Goal: Check status: Check status

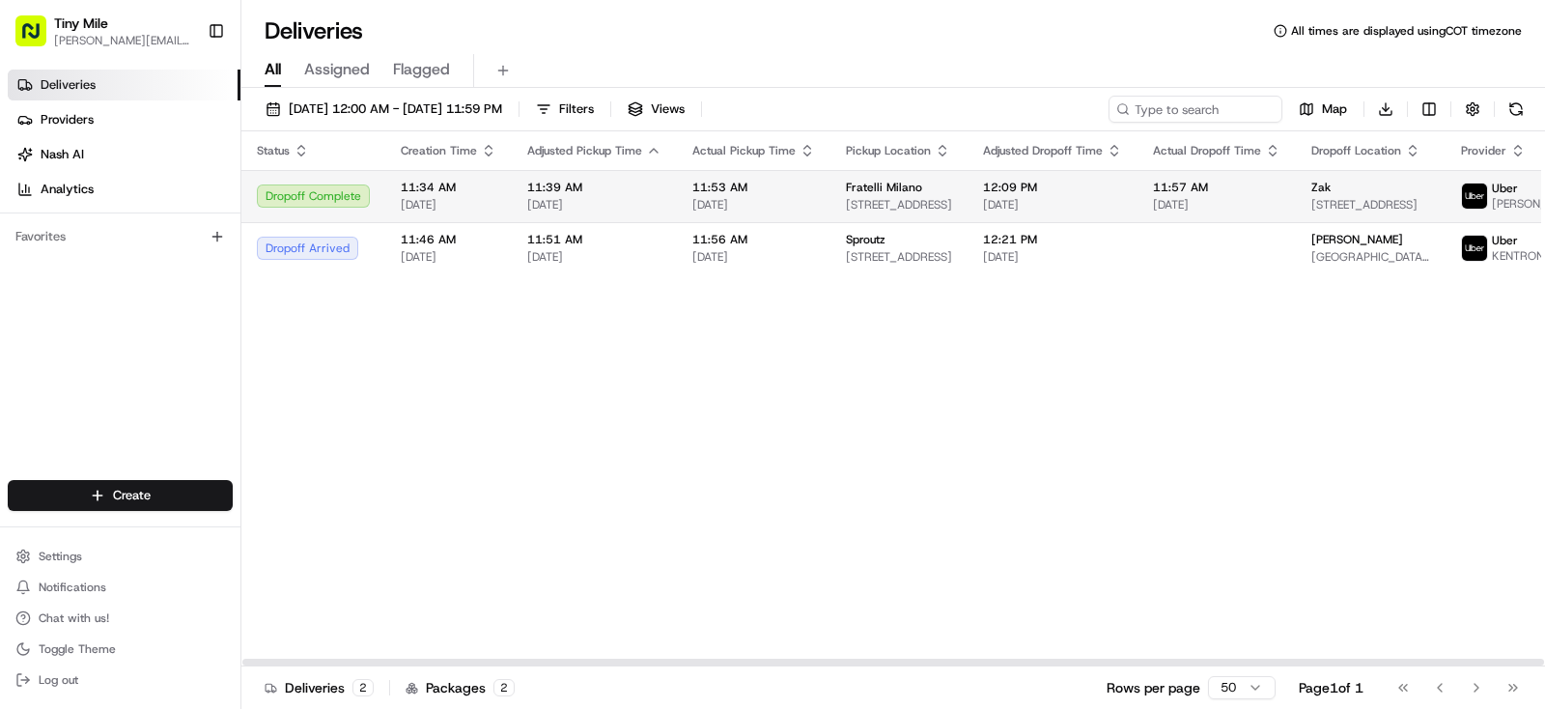
click at [1210, 206] on span "[DATE]" at bounding box center [1216, 204] width 127 height 15
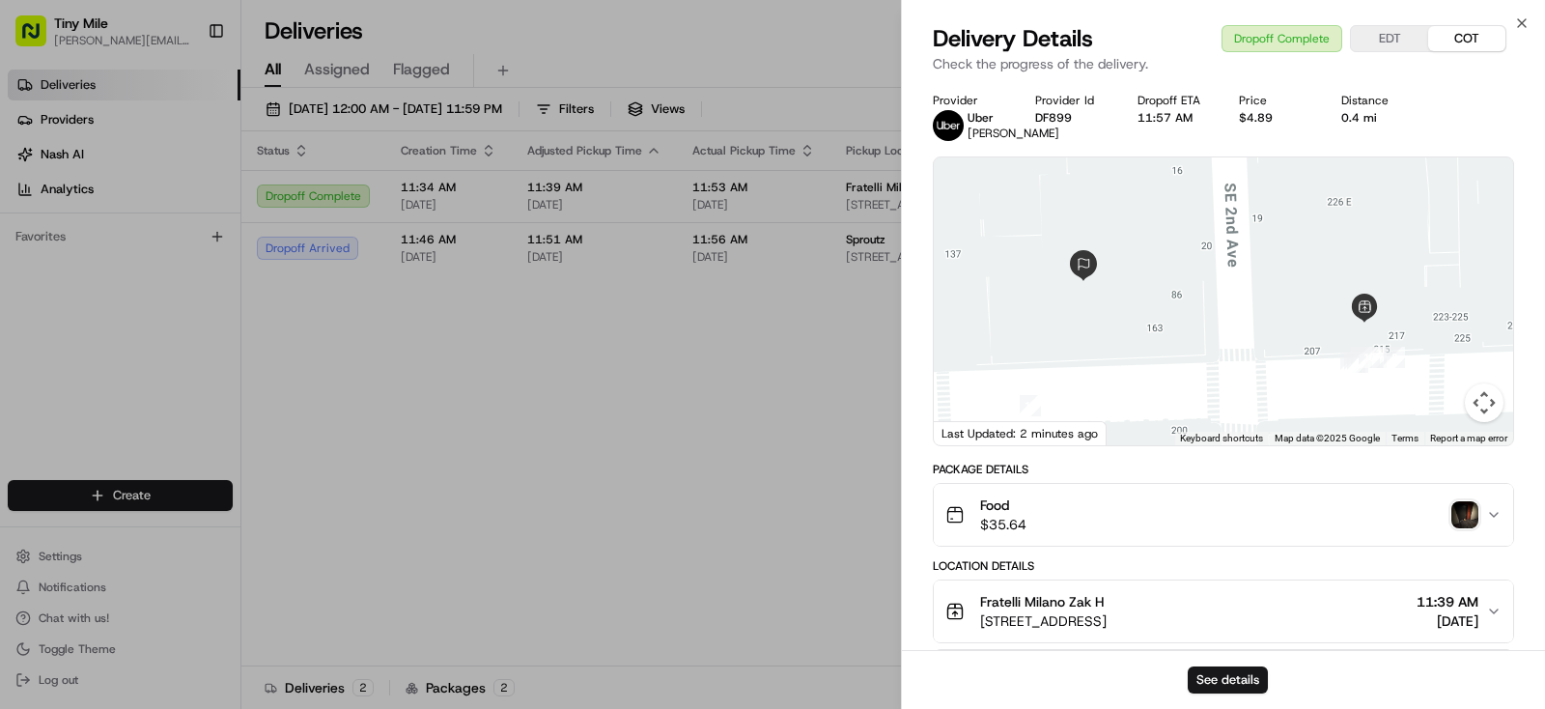
click at [1478, 515] on img "button" at bounding box center [1465, 514] width 27 height 27
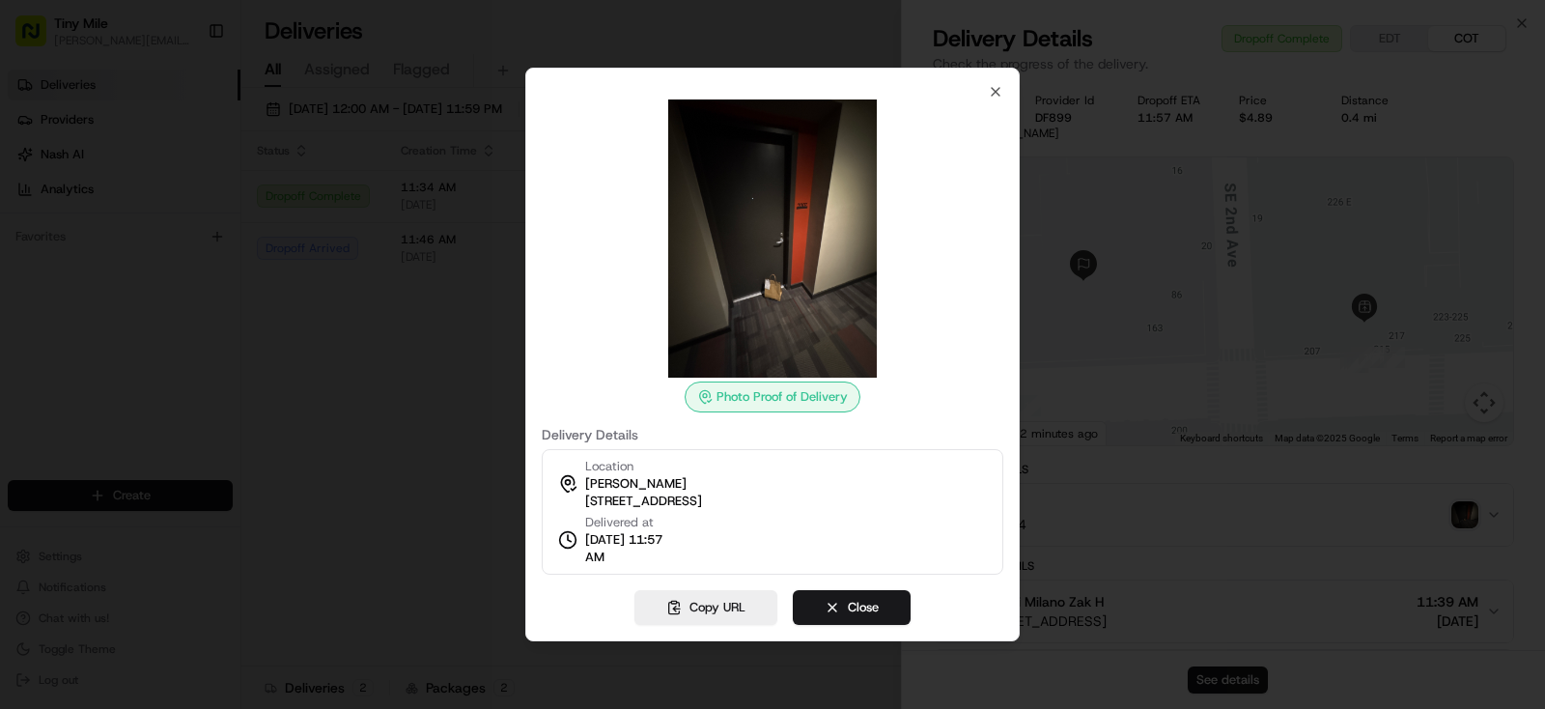
drag, startPoint x: 420, startPoint y: 384, endPoint x: 509, endPoint y: 6, distance: 388.9
click at [420, 384] on div at bounding box center [772, 354] width 1545 height 709
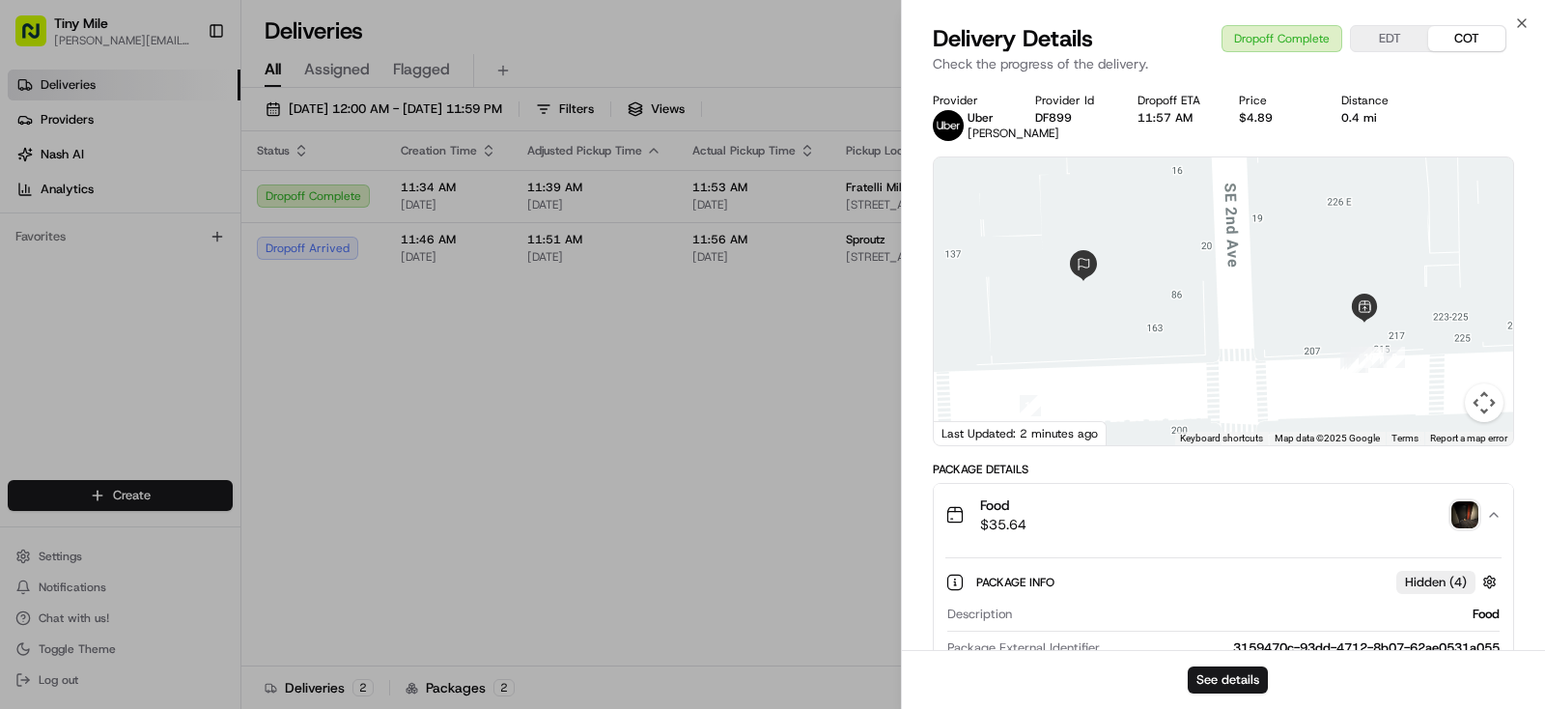
click at [667, 380] on body "Tiny Mile [PERSON_NAME][EMAIL_ADDRESS] Toggle Sidebar Deliveries Providers [PER…" at bounding box center [772, 354] width 1545 height 709
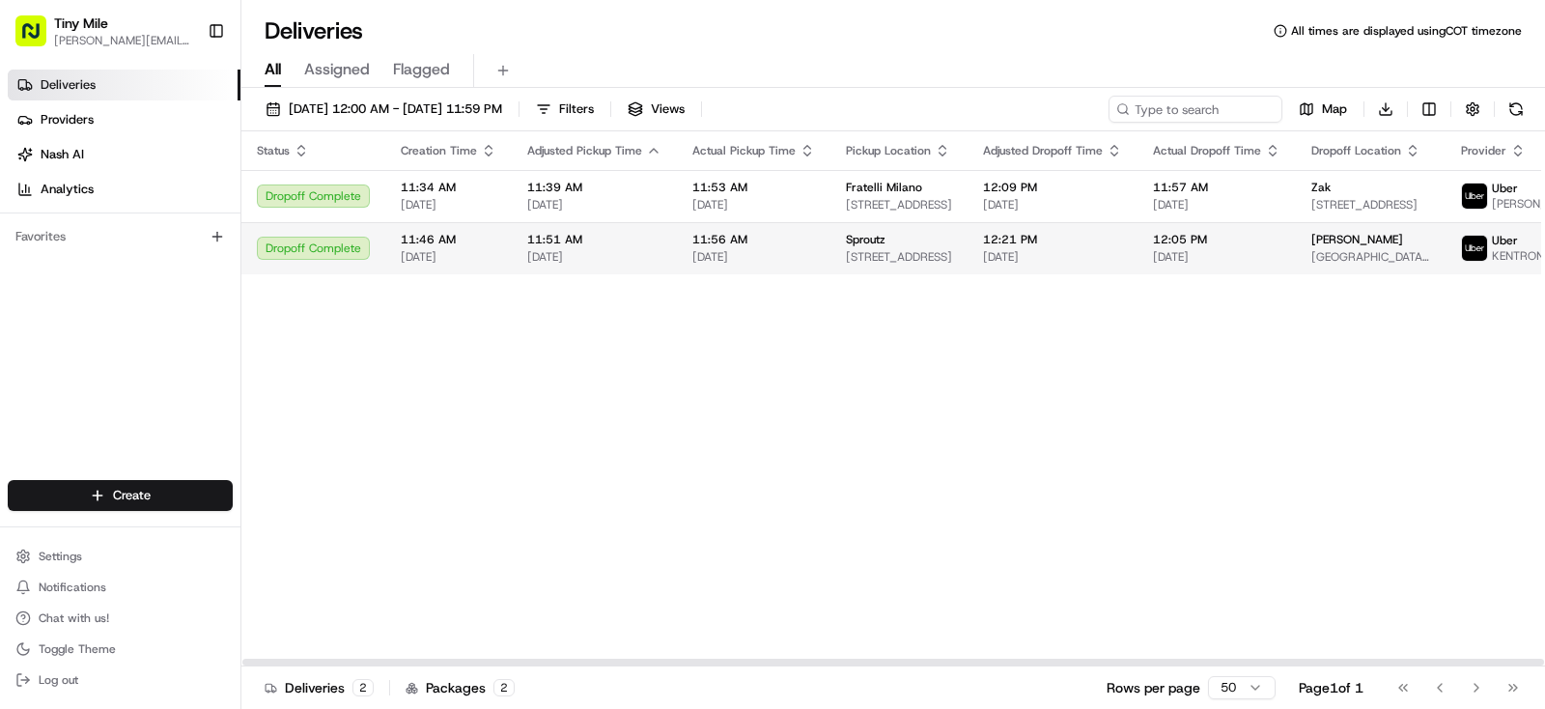
click at [1041, 265] on span "[DATE]" at bounding box center [1052, 256] width 139 height 15
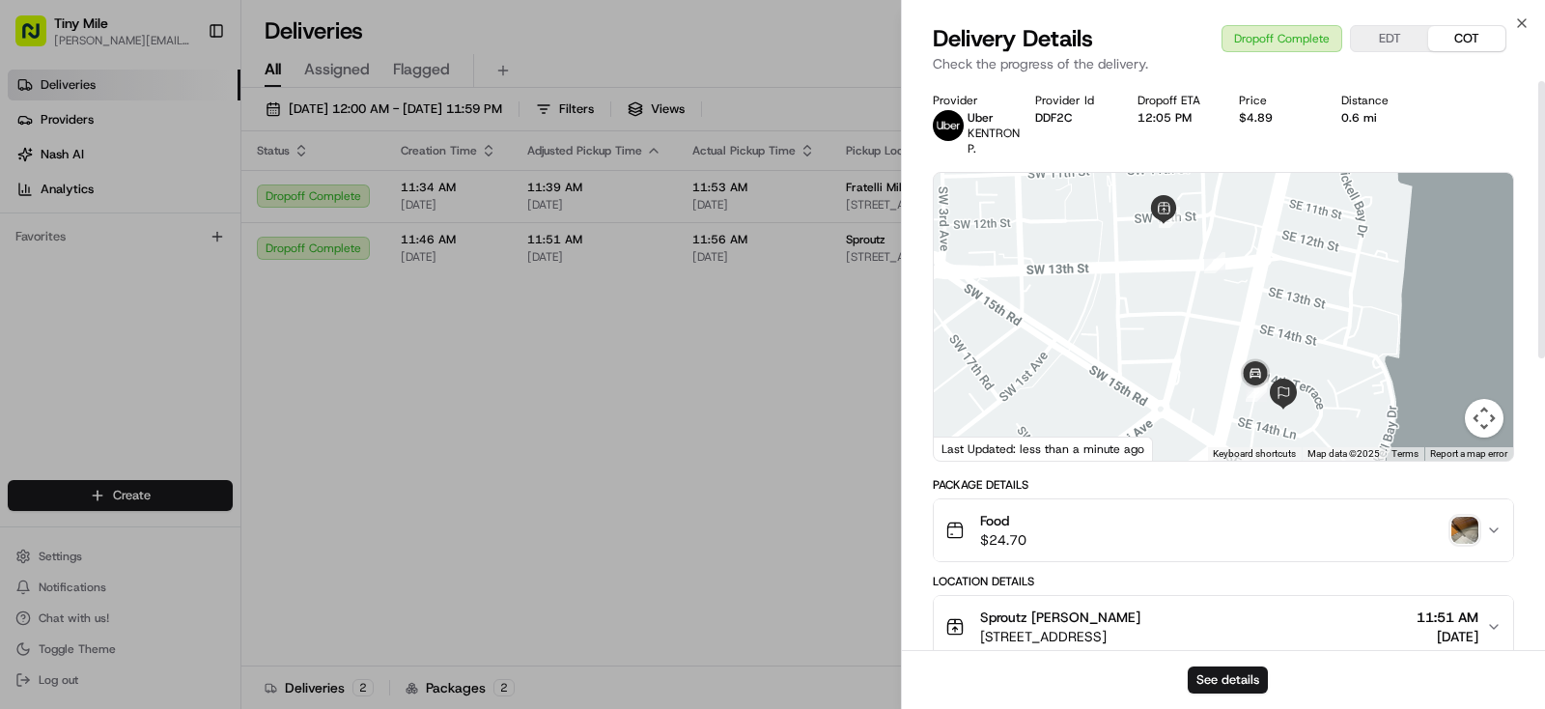
click at [1471, 525] on img "button" at bounding box center [1465, 530] width 27 height 27
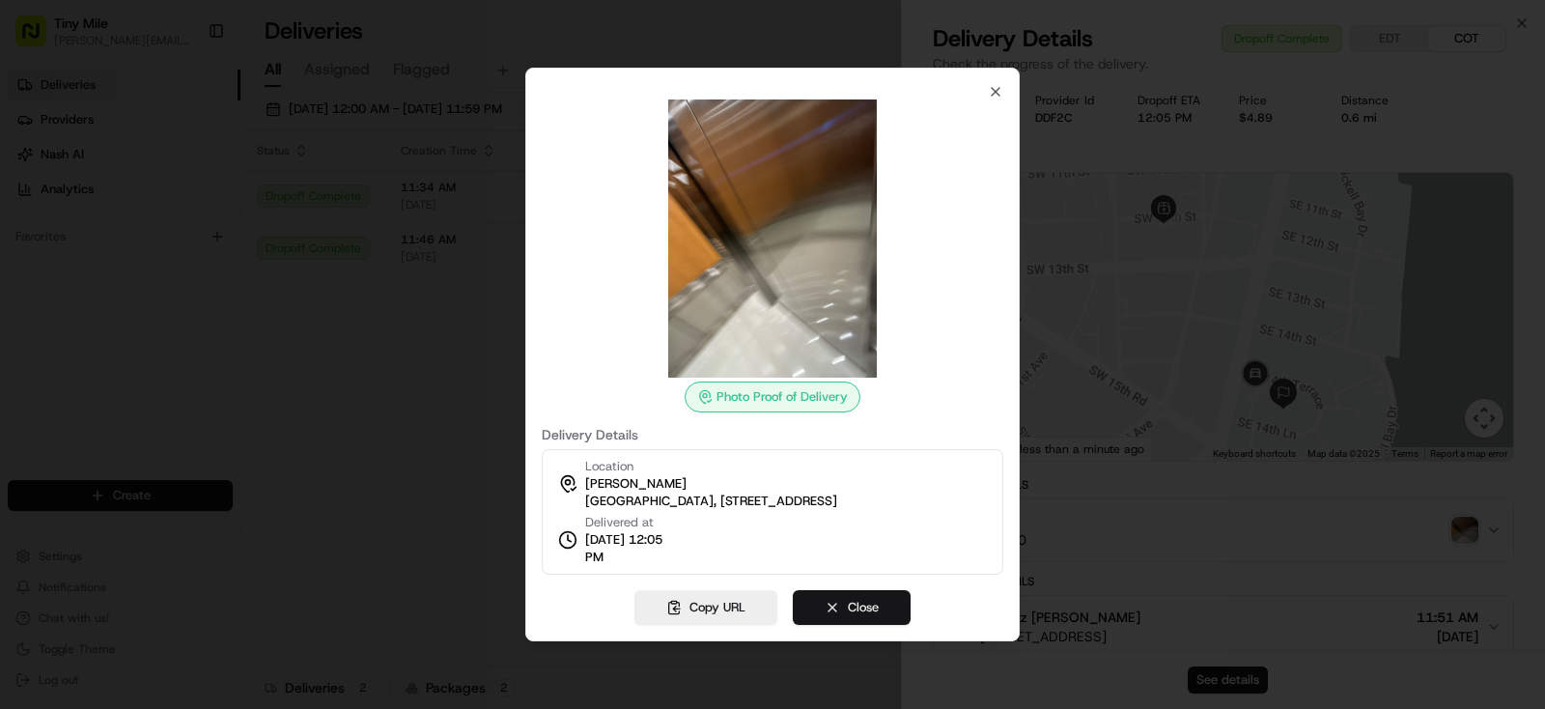
click at [870, 625] on button "Close" at bounding box center [852, 607] width 118 height 35
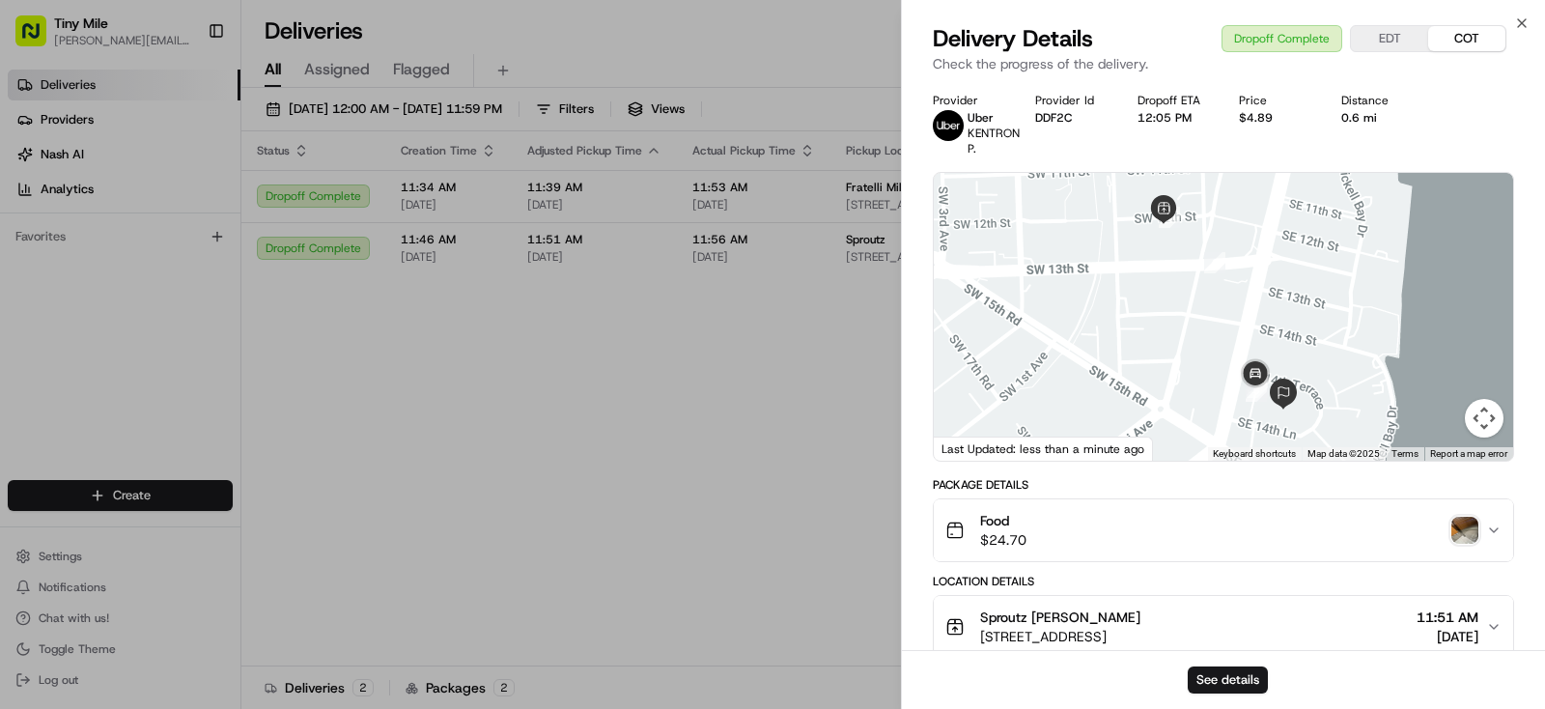
click at [456, 431] on body "Tiny Mile [PERSON_NAME][EMAIL_ADDRESS] Toggle Sidebar Deliveries Providers [PER…" at bounding box center [772, 354] width 1545 height 709
